Goal: Task Accomplishment & Management: Manage account settings

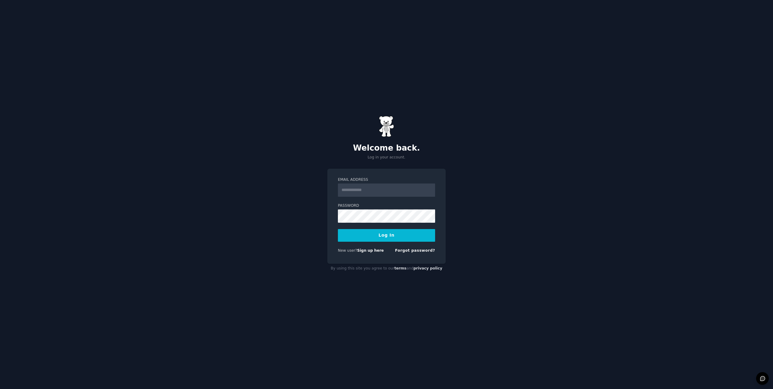
click at [371, 193] on input "Email Address" at bounding box center [386, 190] width 97 height 13
type input "**********"
click at [391, 231] on button "Log In" at bounding box center [386, 235] width 97 height 13
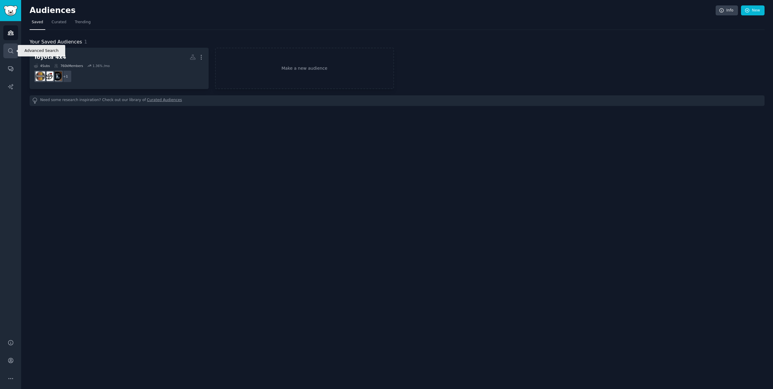
click at [11, 50] on icon "Sidebar" at bounding box center [11, 51] width 6 height 6
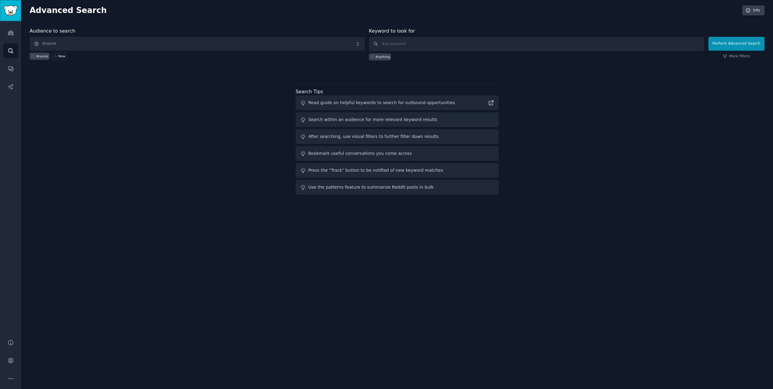
click at [13, 14] on img "Sidebar" at bounding box center [11, 10] width 14 height 11
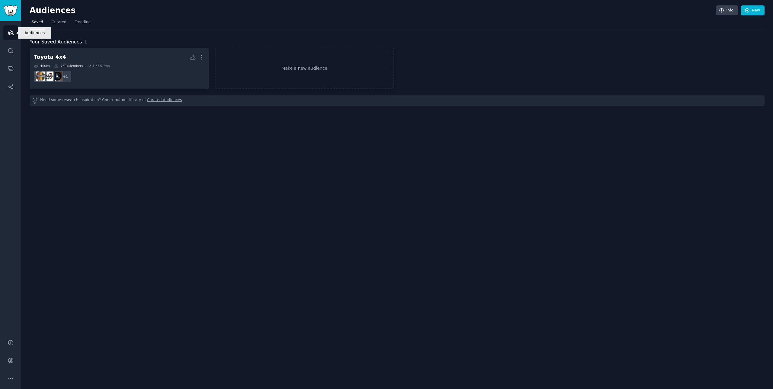
click at [8, 37] on link "Audiences" at bounding box center [10, 32] width 15 height 15
click at [12, 88] on icon "Sidebar" at bounding box center [10, 86] width 5 height 5
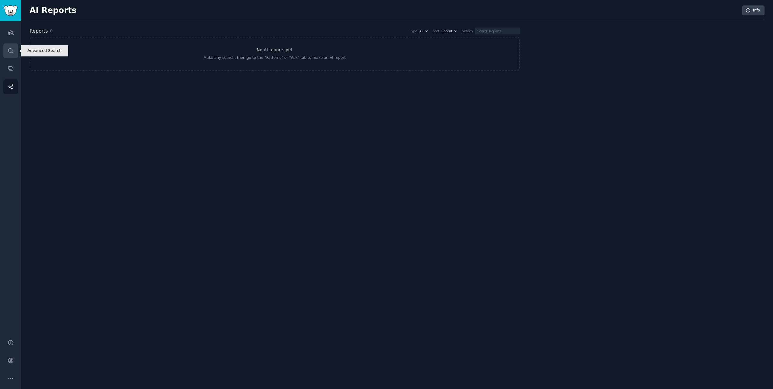
click at [12, 52] on icon "Sidebar" at bounding box center [11, 51] width 6 height 6
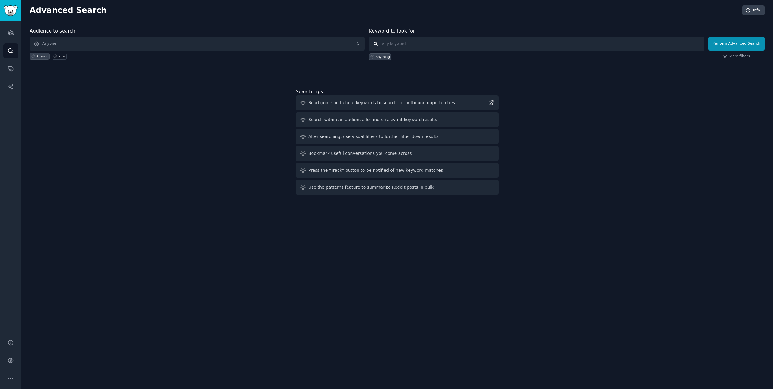
click at [406, 43] on input "text" at bounding box center [536, 44] width 335 height 14
click at [490, 103] on icon at bounding box center [491, 103] width 6 height 6
click at [343, 120] on div "Search within an audience for more relevant keyword results" at bounding box center [372, 120] width 129 height 6
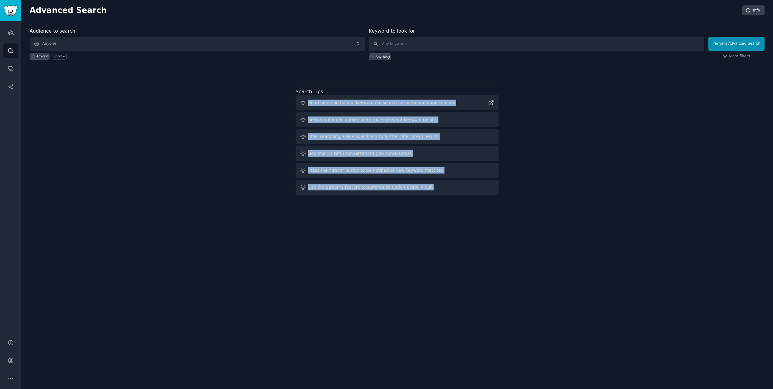
drag, startPoint x: 308, startPoint y: 103, endPoint x: 434, endPoint y: 190, distance: 153.6
click at [434, 190] on div "Read guide on helpful keywords to search for outbound opportunities Search with…" at bounding box center [396, 144] width 203 height 99
click at [422, 199] on icon at bounding box center [421, 199] width 4 height 4
click at [749, 14] on link "Info" at bounding box center [753, 10] width 22 height 10
click at [717, 117] on div "Audience to search Anyone Anyone New Keyword to look for Anything Perform Advan…" at bounding box center [397, 112] width 735 height 170
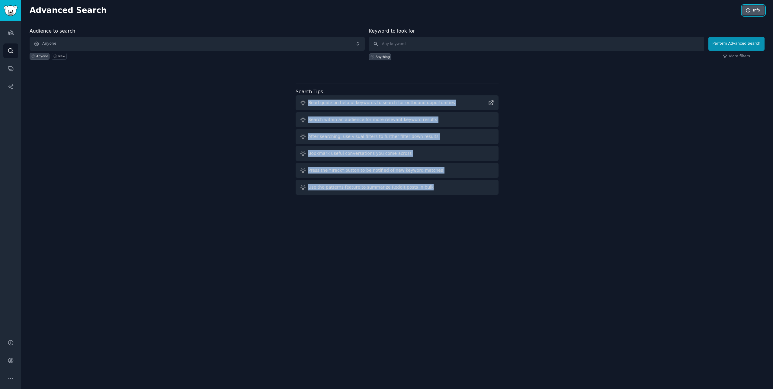
click at [756, 9] on link "Info" at bounding box center [753, 10] width 22 height 10
click at [756, 8] on link "Info" at bounding box center [753, 10] width 22 height 10
click at [752, 10] on link "Info" at bounding box center [753, 10] width 22 height 10
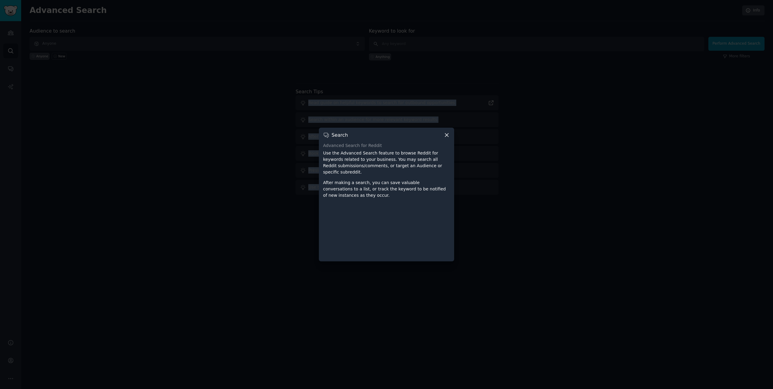
click at [446, 138] on icon at bounding box center [446, 135] width 6 height 6
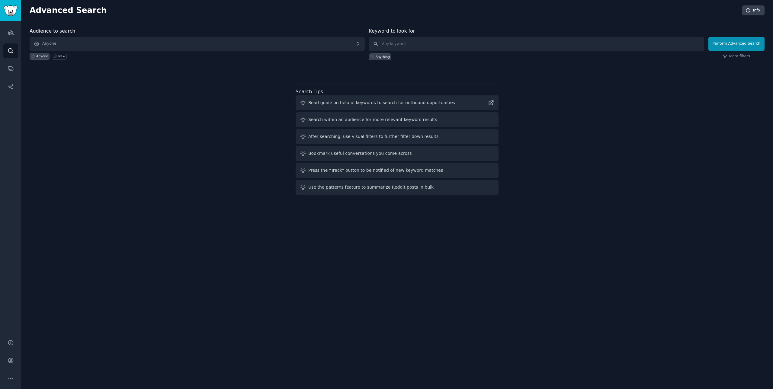
click at [241, 80] on div "Audience to search Anyone Anyone New Keyword to look for Anything Perform Advan…" at bounding box center [397, 112] width 735 height 170
click at [430, 45] on input "text" at bounding box center [536, 44] width 335 height 14
paste input "cabinet refacing"
type input "cabinet refacing"
click at [750, 44] on button "Perform Advanced Search" at bounding box center [736, 44] width 56 height 14
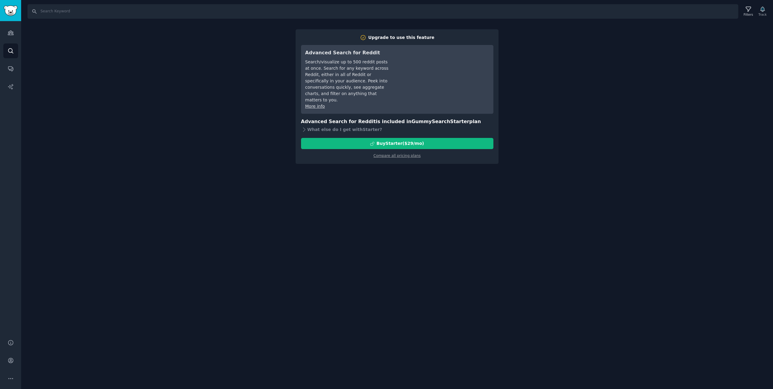
click at [580, 191] on div "Search Filters Track Upgrade to use this feature Advanced Search for Reddit Sea…" at bounding box center [397, 194] width 752 height 389
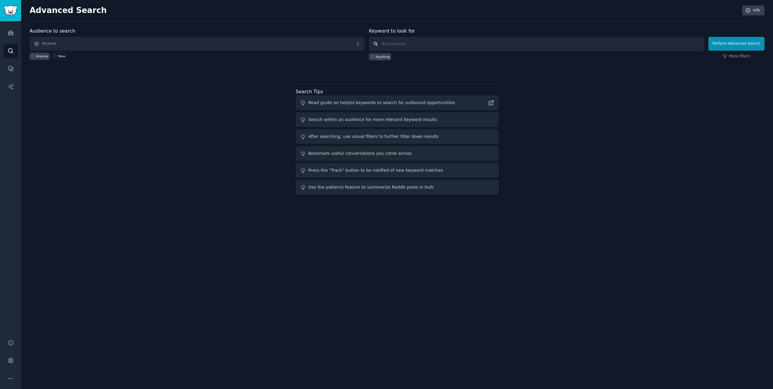
click at [402, 45] on input "text" at bounding box center [536, 44] width 335 height 14
paste input "cabinet refacing"
type input "cabinet refacing"
click button "Perform Advanced Search" at bounding box center [736, 44] width 56 height 14
click at [8, 359] on icon "Sidebar" at bounding box center [11, 360] width 6 height 6
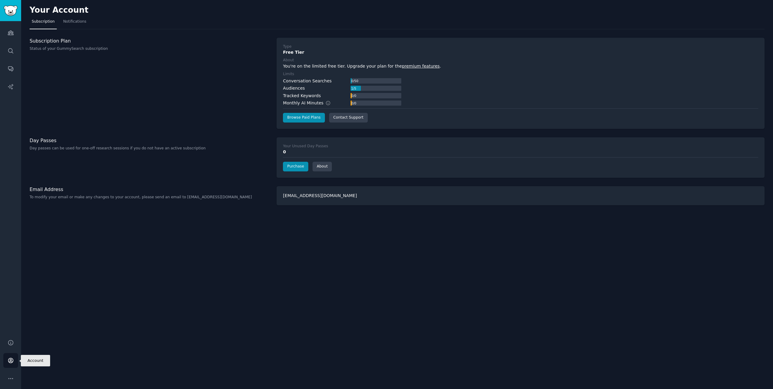
click at [12, 363] on icon "Sidebar" at bounding box center [11, 360] width 6 height 6
click at [307, 196] on div "pooled8@gmail.com" at bounding box center [520, 195] width 488 height 19
click at [7, 378] on button "More" at bounding box center [10, 378] width 15 height 15
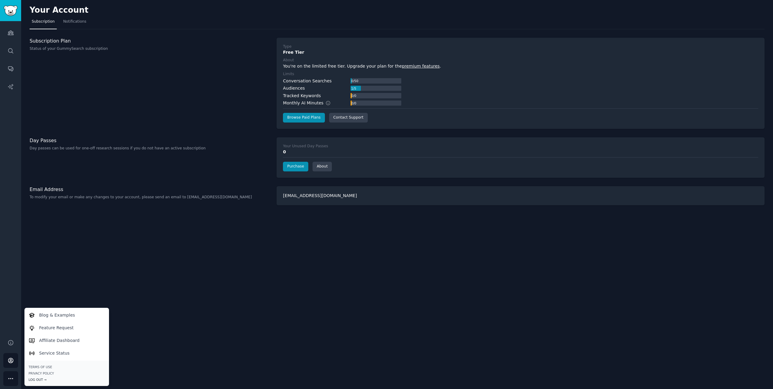
click at [39, 379] on div "Log Out →" at bounding box center [67, 380] width 76 height 4
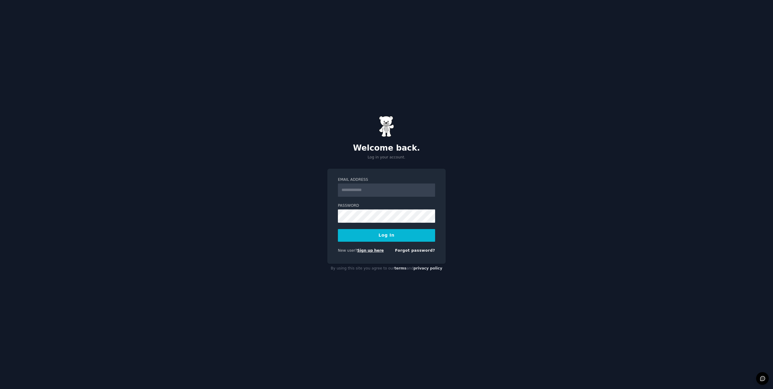
click at [363, 251] on link "Sign up here" at bounding box center [370, 250] width 27 height 4
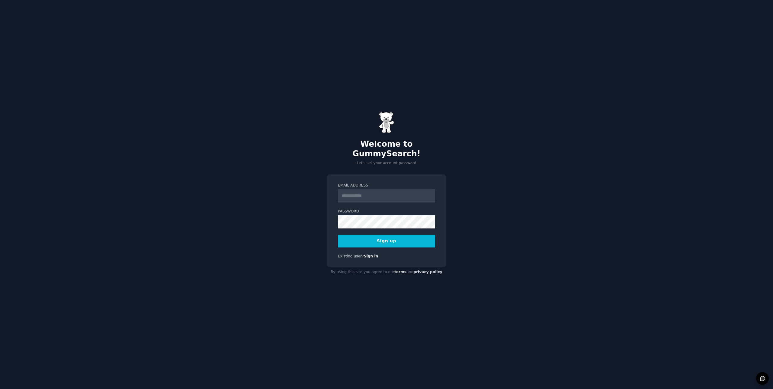
click at [380, 191] on input "Email Address" at bounding box center [386, 195] width 97 height 13
type input "**********"
drag, startPoint x: 304, startPoint y: 223, endPoint x: 330, endPoint y: 239, distance: 30.6
click at [304, 223] on div "**********" at bounding box center [386, 194] width 773 height 389
click at [353, 235] on button "Sign up" at bounding box center [386, 241] width 97 height 13
